Goal: Subscribe to service/newsletter

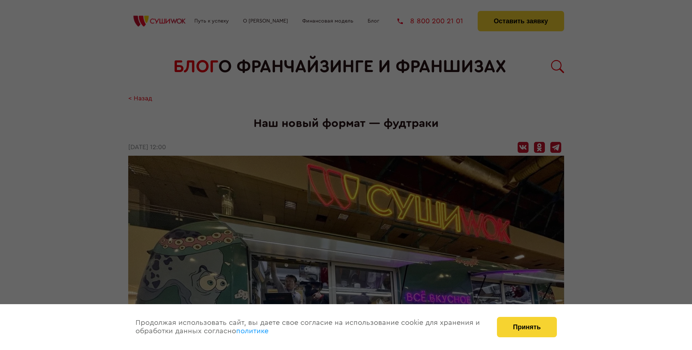
scroll to position [593, 0]
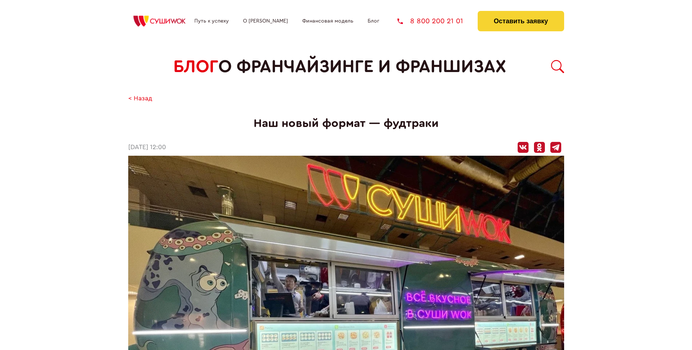
scroll to position [593, 0]
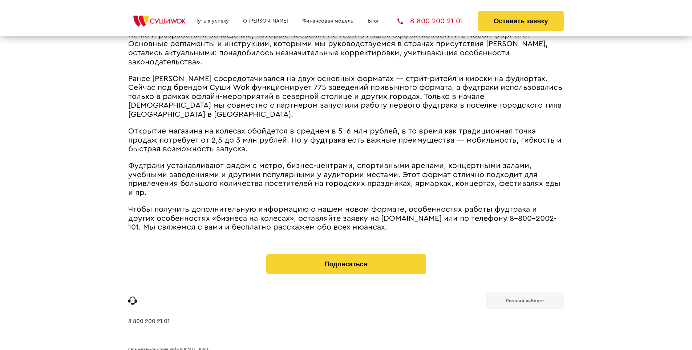
click at [525, 298] on b "Личный кабинет" at bounding box center [525, 300] width 39 height 5
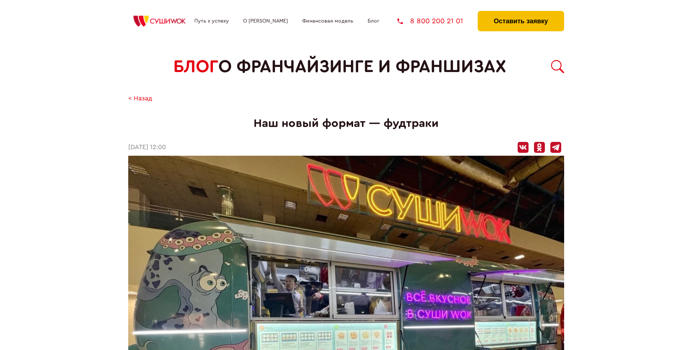
click at [521, 13] on button "Оставить заявку" at bounding box center [521, 21] width 86 height 20
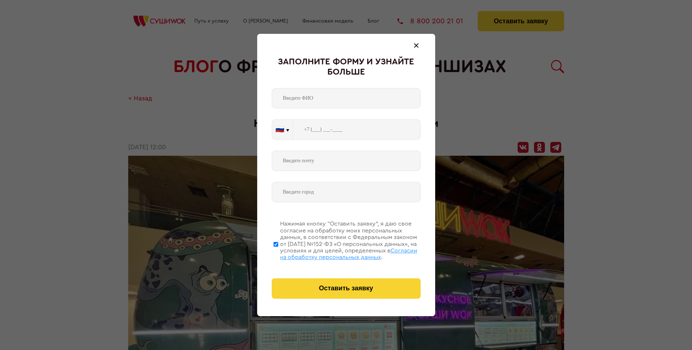
click at [337, 253] on span "Согласии на обработку персональных данных" at bounding box center [348, 254] width 137 height 12
click at [278, 253] on input "Нажимая кнопку “Оставить заявку”, я даю свое согласие на обработку моих персона…" at bounding box center [276, 244] width 5 height 58
checkbox input "false"
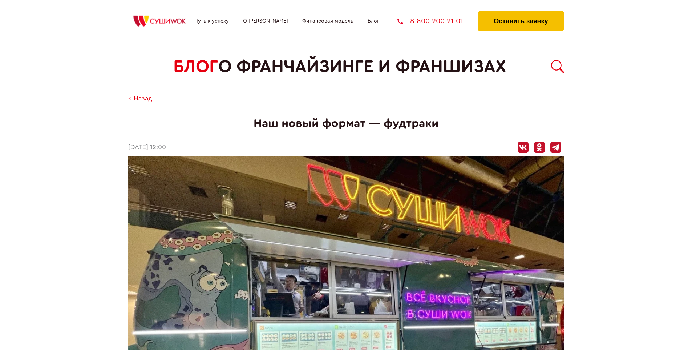
click at [521, 13] on button "Оставить заявку" at bounding box center [521, 21] width 86 height 20
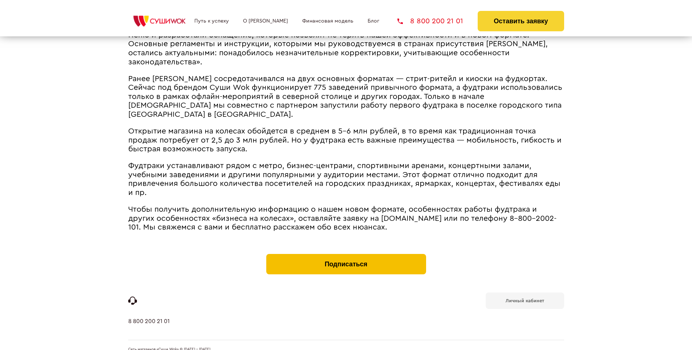
click at [346, 254] on button "Подписаться" at bounding box center [346, 264] width 160 height 20
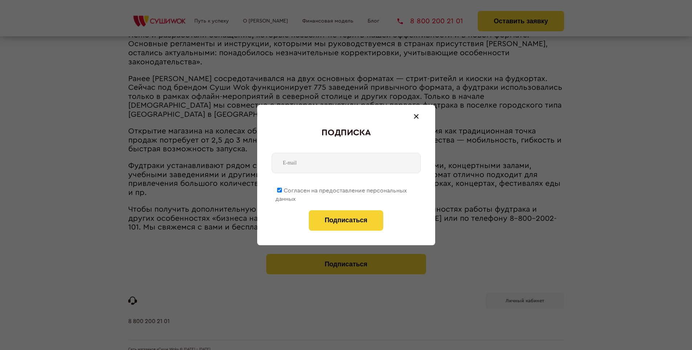
click at [342, 189] on span "Согласен на предоставление персональных данных" at bounding box center [342, 195] width 132 height 14
click at [282, 189] on input "Согласен на предоставление персональных данных" at bounding box center [279, 190] width 5 height 5
checkbox input "false"
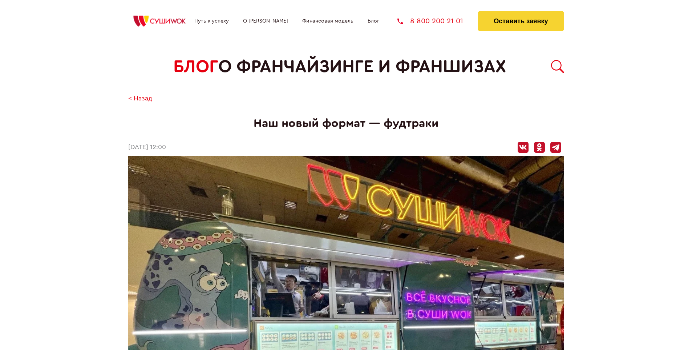
scroll to position [593, 0]
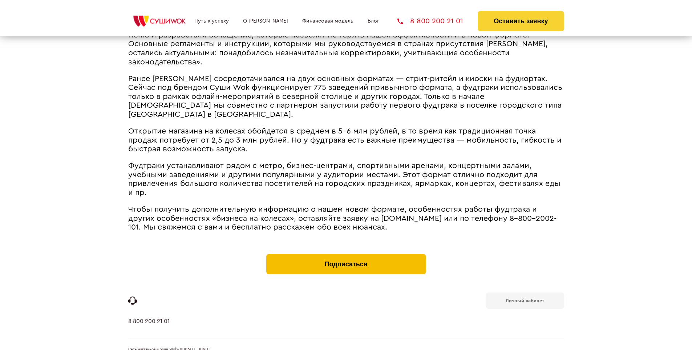
click at [346, 254] on button "Подписаться" at bounding box center [346, 264] width 160 height 20
